Goal: Find specific page/section: Find specific page/section

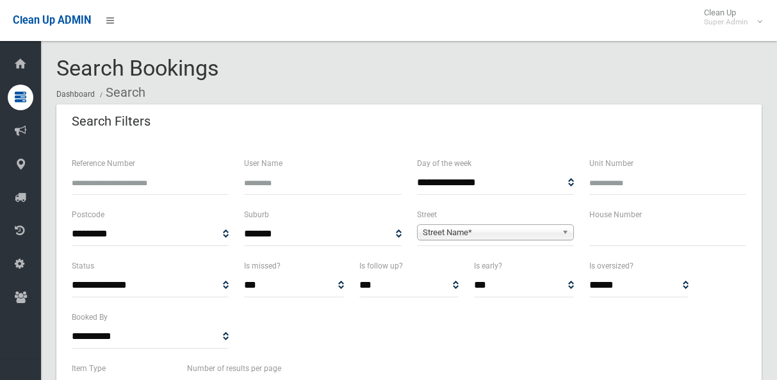
select select
click at [666, 225] on input "text" at bounding box center [667, 234] width 157 height 24
type input "**"
click at [500, 229] on span "Street Name*" at bounding box center [490, 232] width 134 height 15
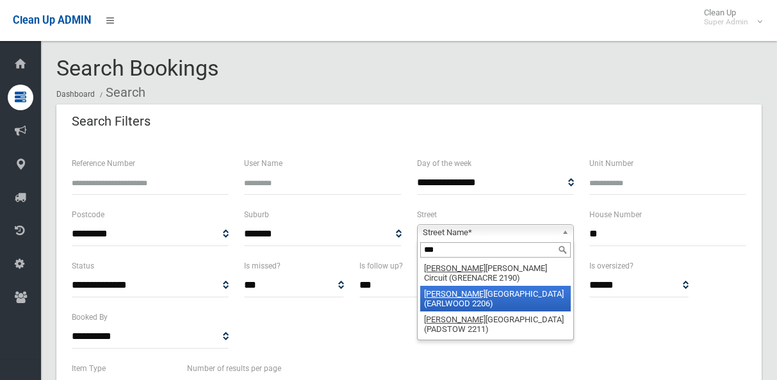
type input "***"
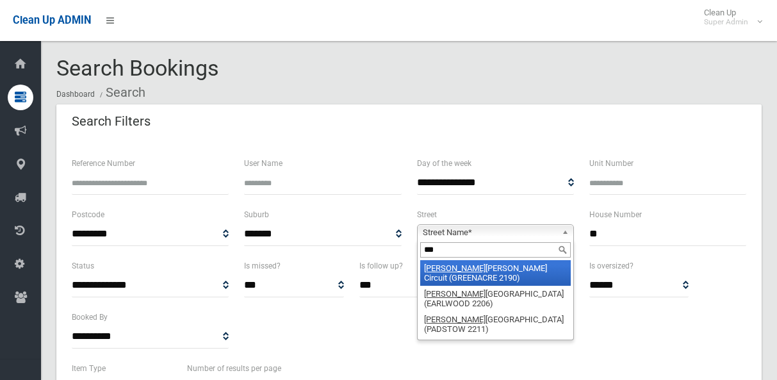
click at [500, 270] on li "Ron Scott Circuit (GREENACRE 2190)" at bounding box center [495, 273] width 151 height 26
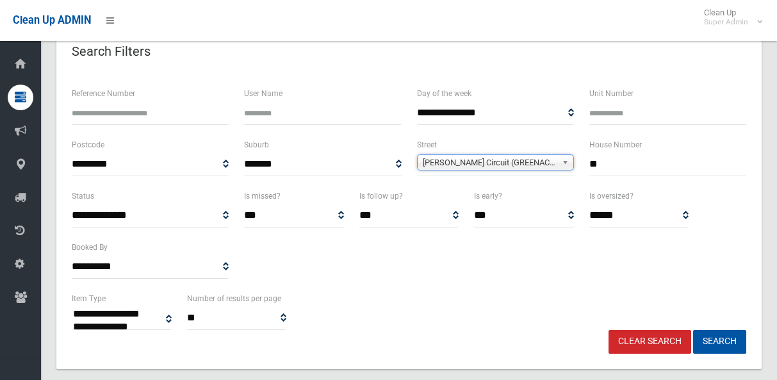
scroll to position [192, 0]
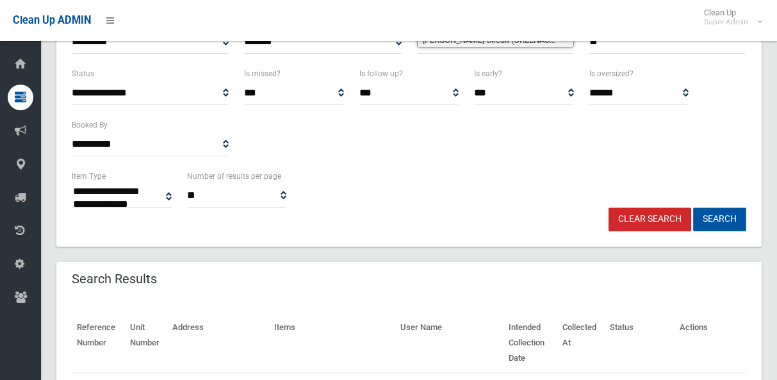
click at [733, 223] on button "Search" at bounding box center [719, 220] width 53 height 24
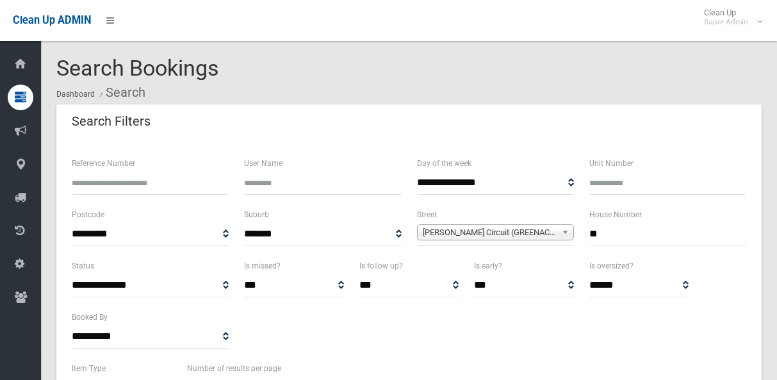
select select
click at [548, 238] on span "[PERSON_NAME] Circuit (GREENACRE 2190)" at bounding box center [490, 232] width 134 height 15
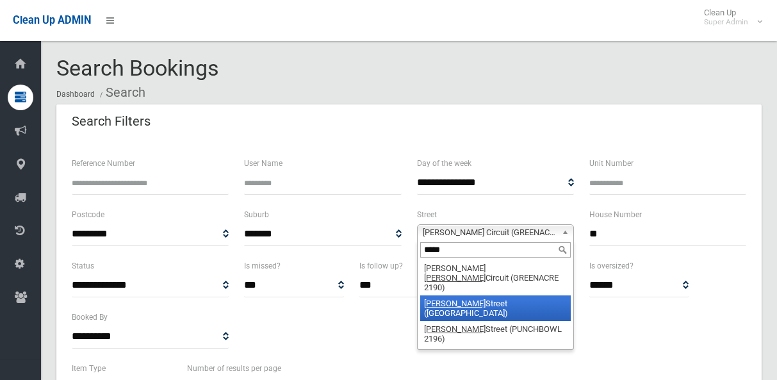
type input "*****"
click at [481, 295] on li "[PERSON_NAME][GEOGRAPHIC_DATA] ([GEOGRAPHIC_DATA] 2191)" at bounding box center [495, 308] width 151 height 26
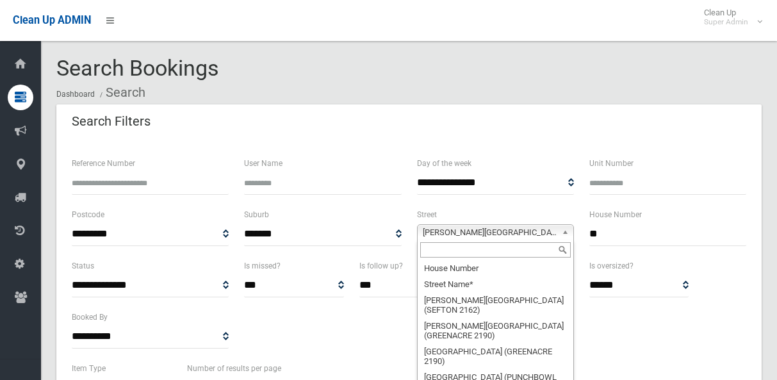
click at [526, 231] on span "[PERSON_NAME][GEOGRAPHIC_DATA] ([GEOGRAPHIC_DATA] 2191)" at bounding box center [490, 232] width 134 height 15
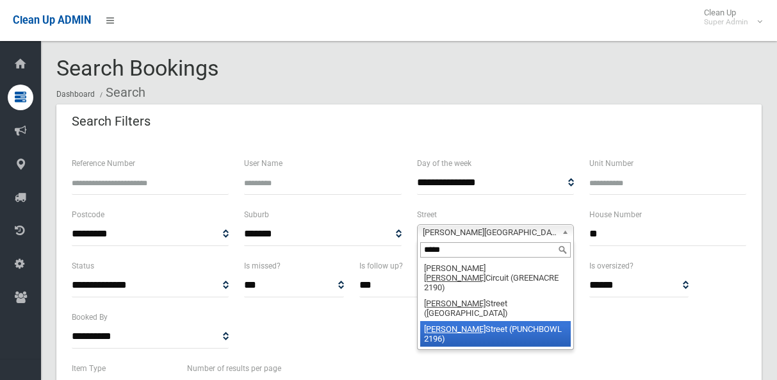
type input "*****"
click at [483, 321] on li "[PERSON_NAME] Street (PUNCHBOWL 2196)" at bounding box center [495, 334] width 151 height 26
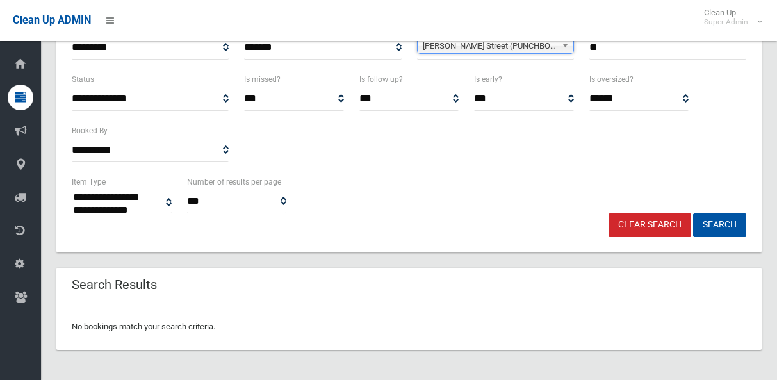
scroll to position [187, 0]
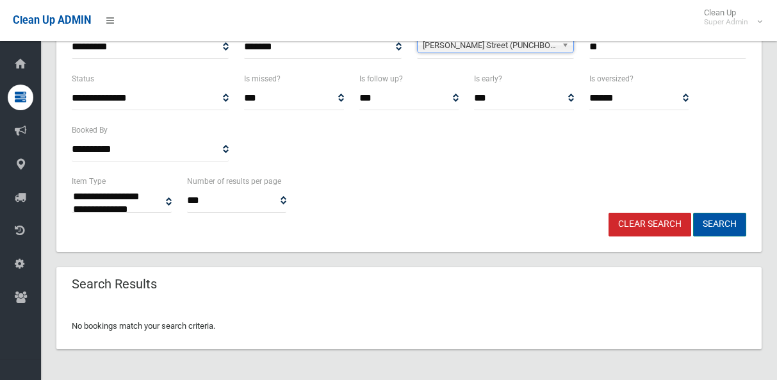
click at [720, 217] on button "Search" at bounding box center [719, 225] width 53 height 24
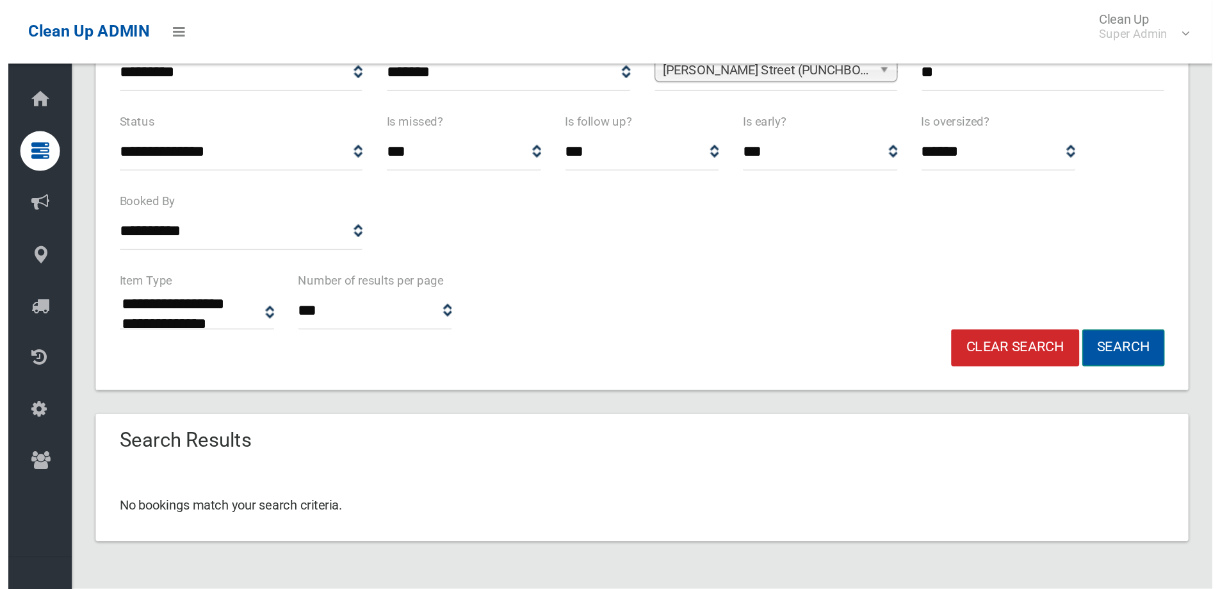
scroll to position [15, 0]
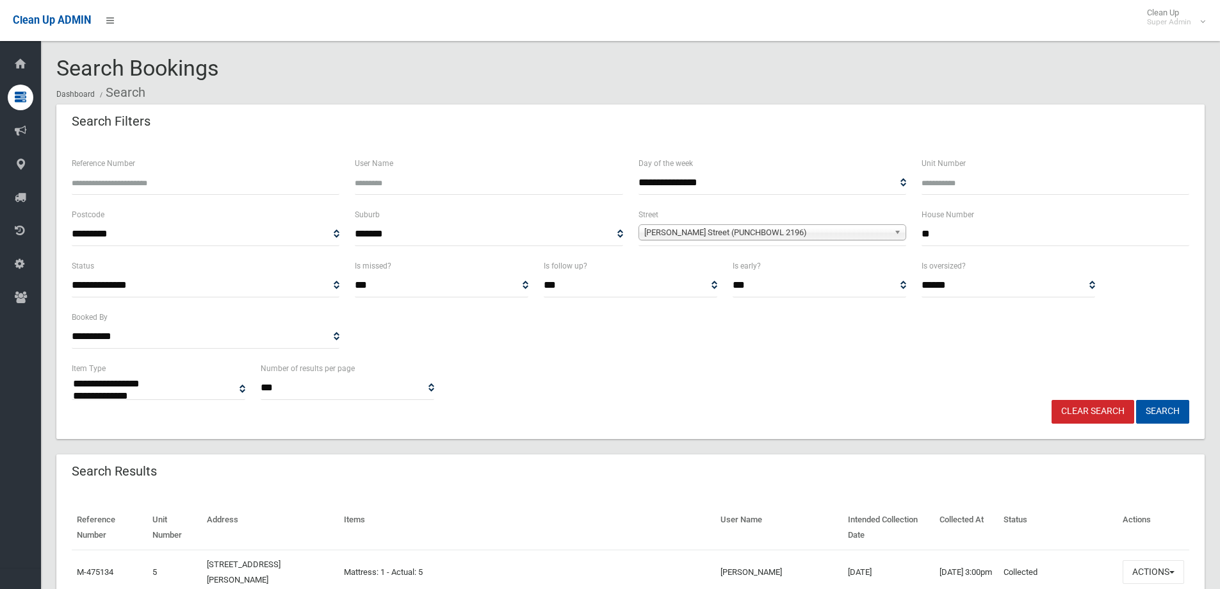
select select
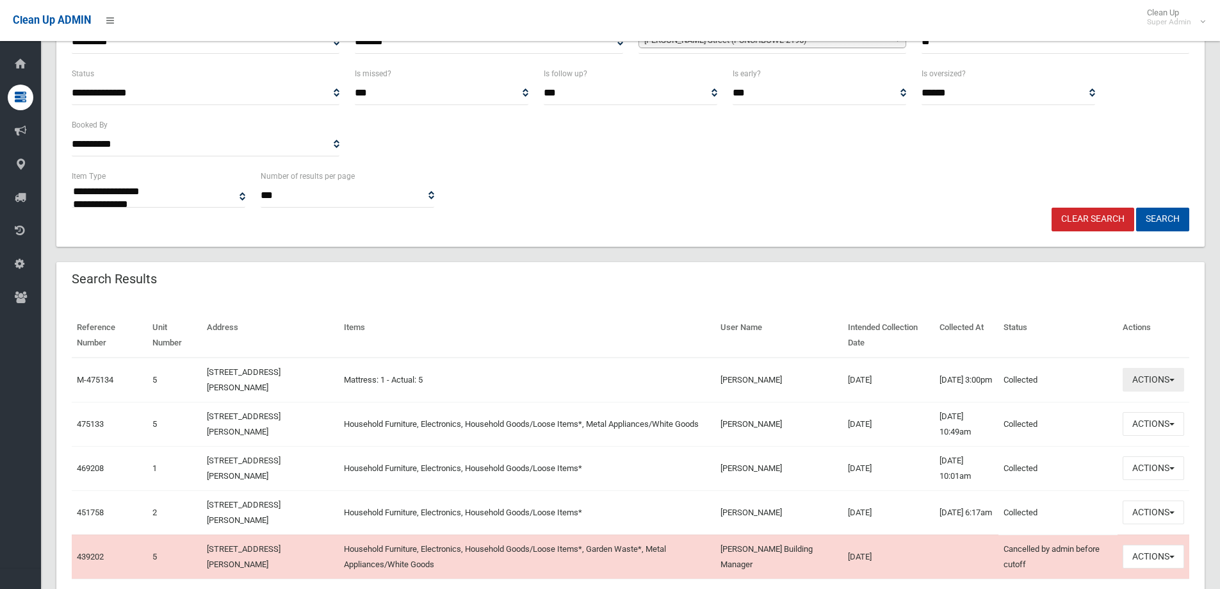
click at [1132, 375] on button "Actions" at bounding box center [1154, 380] width 62 height 24
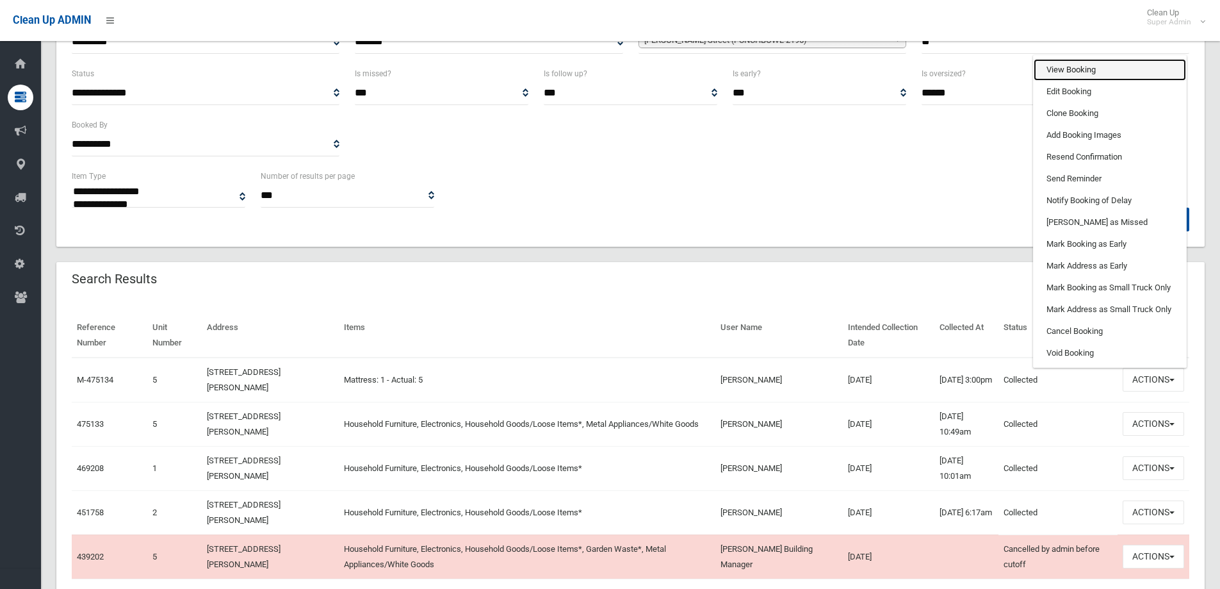
click at [1103, 76] on link "View Booking" at bounding box center [1110, 70] width 152 height 22
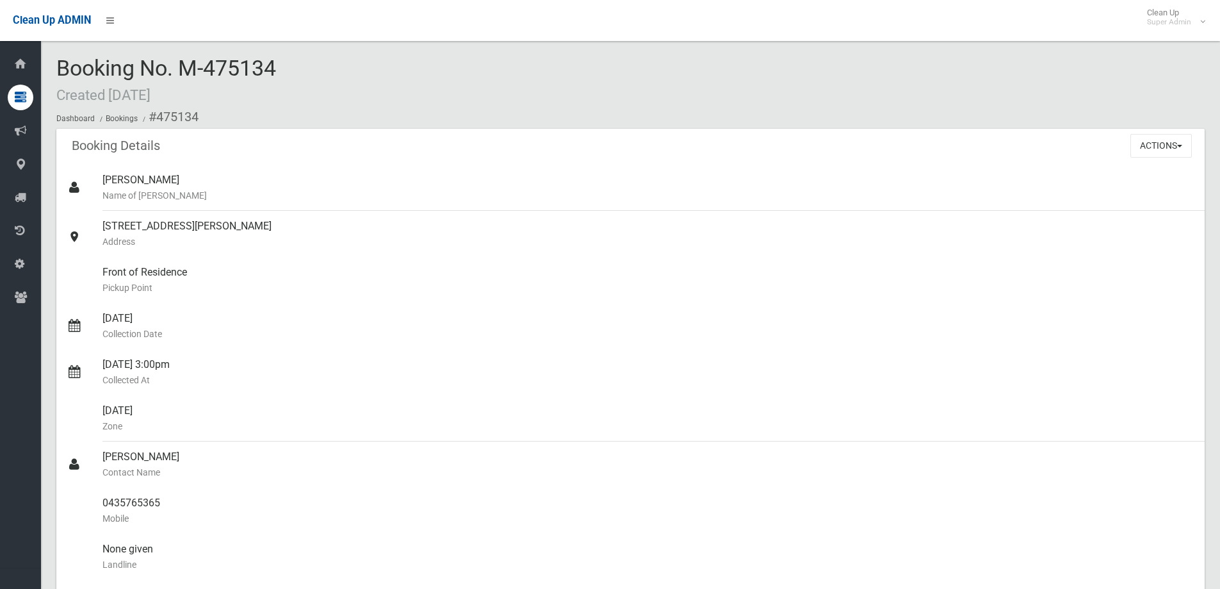
scroll to position [256, 0]
